Goal: Information Seeking & Learning: Learn about a topic

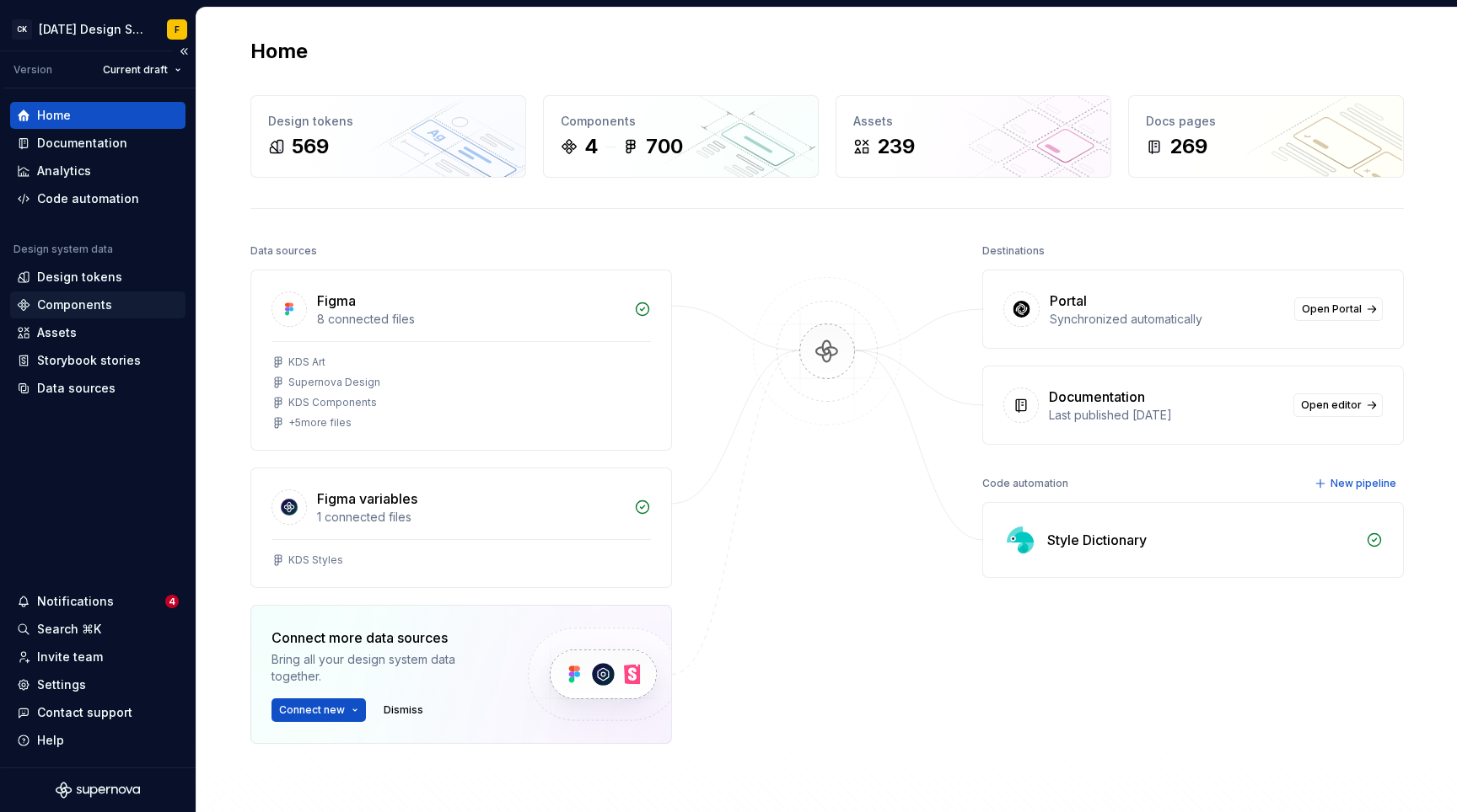
click at [60, 300] on div "Components" at bounding box center [74, 304] width 75 height 17
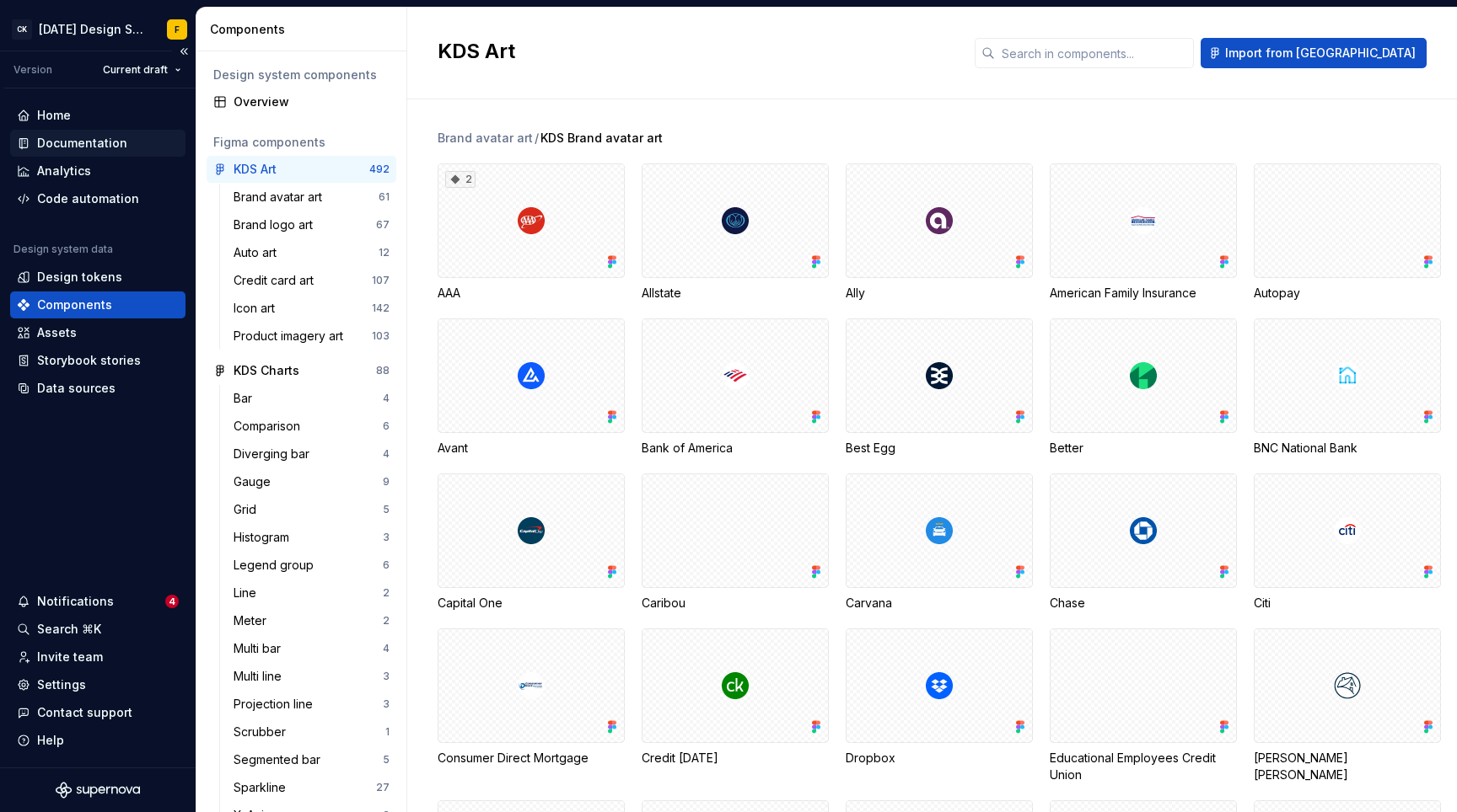
click at [90, 144] on div "Documentation" at bounding box center [82, 143] width 90 height 17
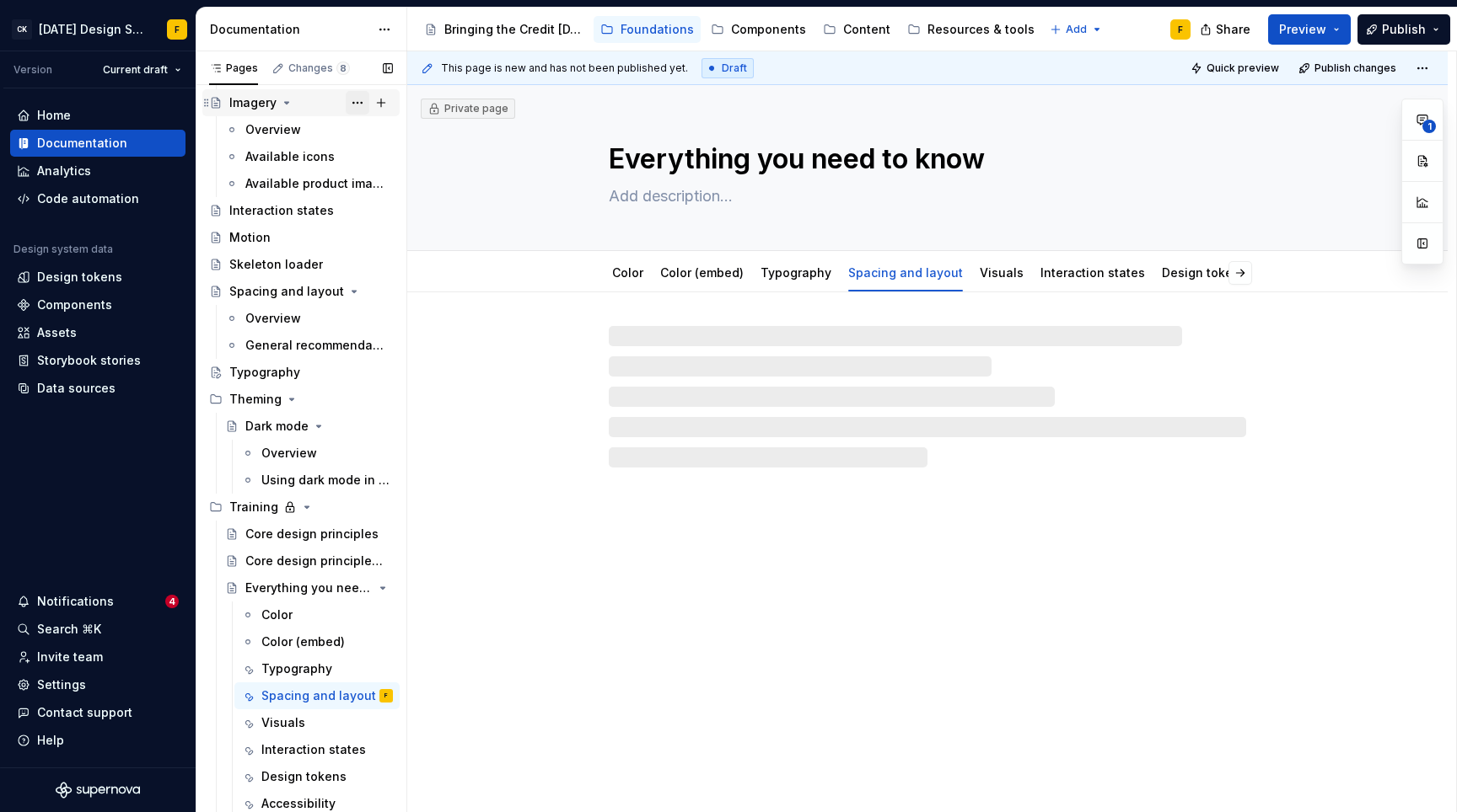
scroll to position [411, 0]
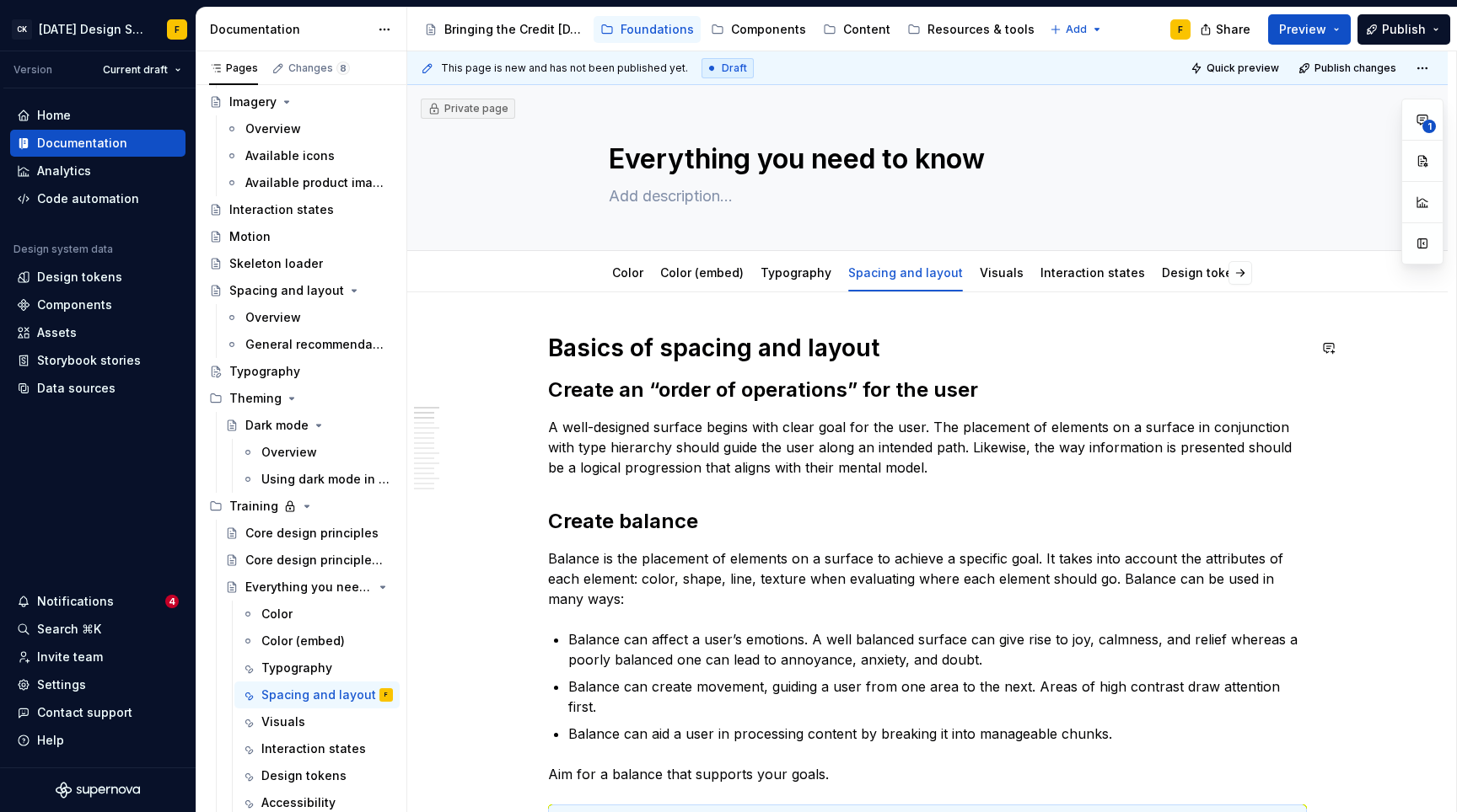
type textarea "*"
